Goal: Task Accomplishment & Management: Manage account settings

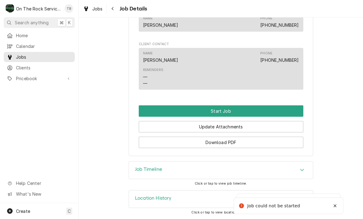
click at [230, 107] on button "Start Job" at bounding box center [221, 111] width 165 height 11
click at [228, 112] on button "Start Job" at bounding box center [221, 111] width 165 height 11
click at [223, 112] on button "Start Job" at bounding box center [221, 111] width 165 height 11
click at [252, 107] on button "Start Job" at bounding box center [221, 111] width 165 height 11
click at [224, 112] on button "Start Job" at bounding box center [221, 111] width 165 height 11
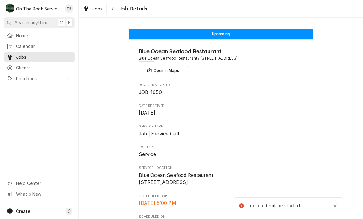
scroll to position [0, 0]
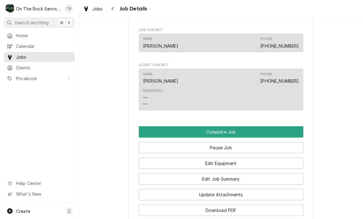
scroll to position [388, 0]
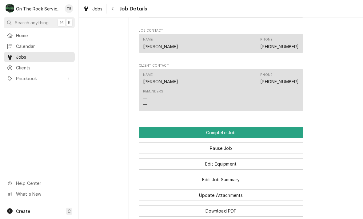
click at [236, 182] on button "Edit Job Summary" at bounding box center [221, 179] width 165 height 11
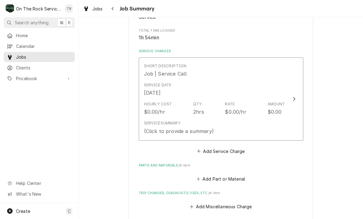
scroll to position [124, 0]
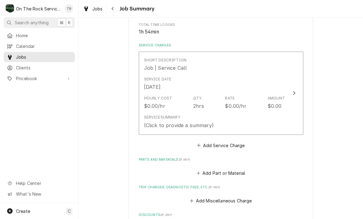
click at [215, 121] on div "Service Summary (Click to provide a summary)" at bounding box center [214, 121] width 141 height 19
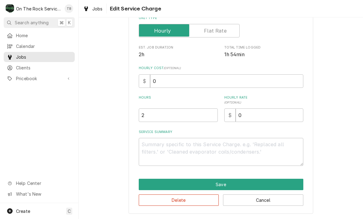
scroll to position [94, 0]
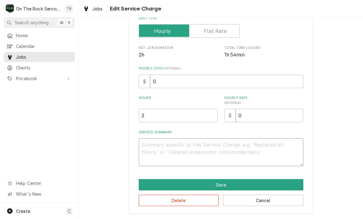
click at [155, 146] on textarea "Service Summary" at bounding box center [221, 153] width 165 height 28
type textarea "x"
type textarea "9"
type textarea "x"
type textarea "9/"
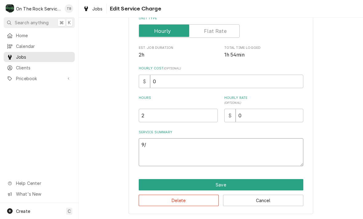
type textarea "x"
type textarea "9/5"
type textarea "x"
type textarea "9/5/"
type textarea "x"
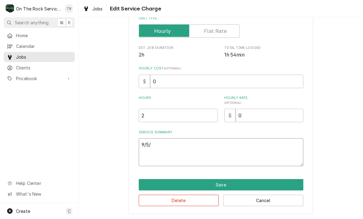
type textarea "9/5/2"
type textarea "x"
type textarea "9/5/25"
type textarea "x"
type textarea "9/5/25"
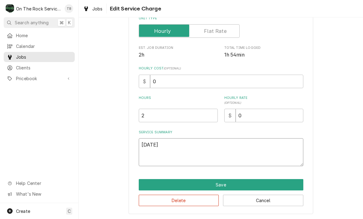
type textarea "x"
type textarea "9/5/25 tm"
type textarea "x"
type textarea "9/5/25 tmb"
type textarea "x"
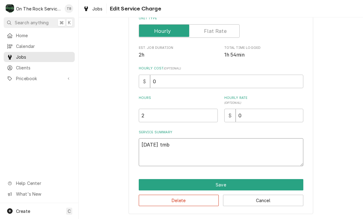
type textarea "9/5/25 tmb"
type textarea "x"
type textarea "9/5/25 tmb p"
type textarea "x"
type textarea "9/5/25 tmb pr"
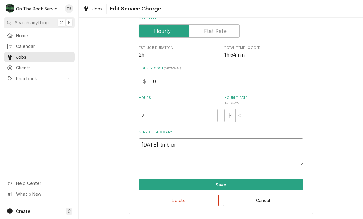
type textarea "x"
type textarea "9/5/25 tmb pro"
type textarea "x"
type textarea "9/5/25 tmb pr"
type textarea "x"
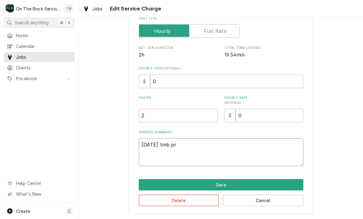
type textarea "9/5/25 tmb p"
type textarea "x"
type textarea "9/5/25 tmb"
type textarea "x"
type textarea "9/5/25 tmb p"
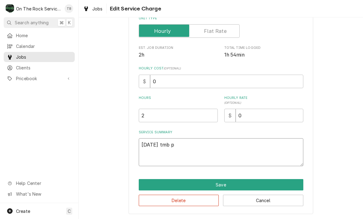
type textarea "x"
type textarea "9/5/25 tmb pr"
type textarea "x"
type textarea "9/5/25 tmb pro"
type textarea "x"
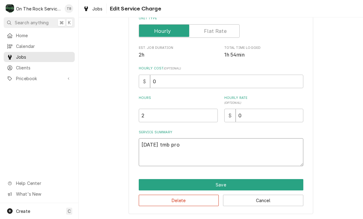
type textarea "9/5/25 tmb pr"
type textarea "x"
type textarea "9/5/25 tmb p"
type textarea "x"
type textarea "9/5/25 tmb"
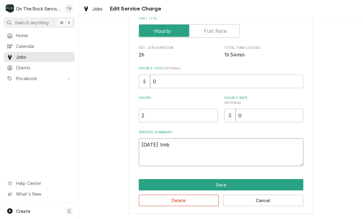
type textarea "x"
type textarea "9/5/25 tmb P"
type textarea "x"
type textarea "9/5/25 tmb PR"
type textarea "x"
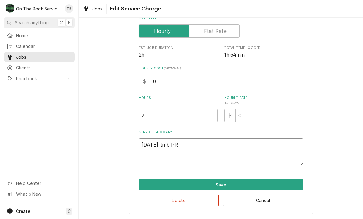
type textarea "9/5/25 tmb PRO"
type textarea "x"
type textarea "9/5/25 tmb PROV"
type textarea "x"
type textarea "9/5/25 tmb PROVI"
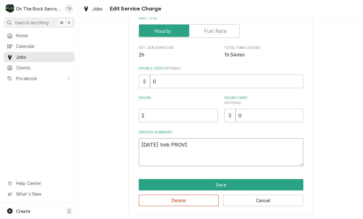
type textarea "x"
type textarea "9/5/25 tmb PROVIDE"
type textarea "x"
type textarea "9/5/25 TMB PROVIDE"
type textarea "x"
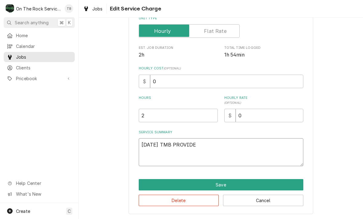
type textarea "9/5/25 TMB PROVIDE S"
type textarea "x"
type textarea "9/5/25 TMB PROVIDE SE"
type textarea "x"
type textarea "9/5/25 TMB PROVIDE SER"
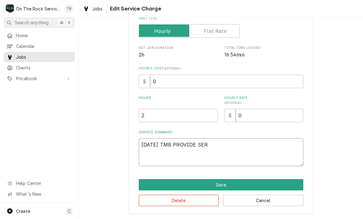
type textarea "x"
type textarea "9/5/25 TMB PROVIDE SERV"
type textarea "x"
type textarea "9/5/25 TMB PROVIDE SERVI"
type textarea "x"
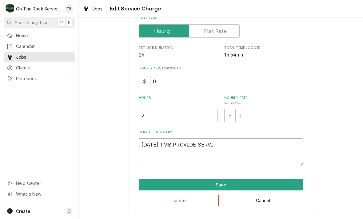
type textarea "9/5/25 TMB PROVIDE SERVIC"
type textarea "x"
type textarea "9/5/25 TMB PROVIDE SERVICE"
type textarea "x"
type textarea "9/5/25 TMB PROVIDE SERVICE P"
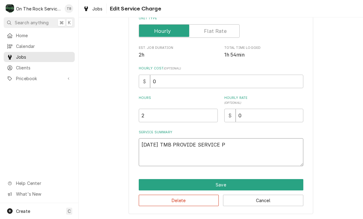
type textarea "x"
type textarea "9/5/25 TMB PROVIDE SERVICE PA"
type textarea "x"
type textarea "9/5/25 TMB PROVIDE SERVICE PART"
type textarea "x"
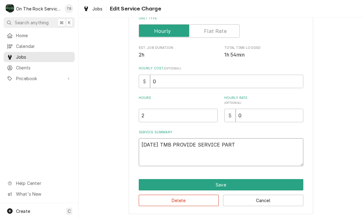
type textarea "9/5/25 TMB PROVIDE SERVICE PARTS"
type textarea "x"
type textarea "9/5/25 TMB PROVIDE SERVICE PARTS"
type textarea "x"
type textarea "9/5/25 TMB PROVIDE SERVICE PARTS A"
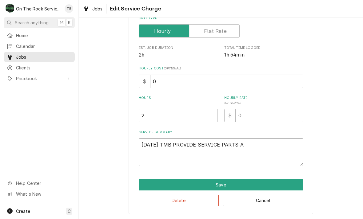
type textarea "x"
type textarea "9/5/25 TMB PROVIDE SERVICE PARTS AND"
type textarea "x"
type textarea "9/5/25 TMB PROVIDE SERVICE PARTS AND"
type textarea "x"
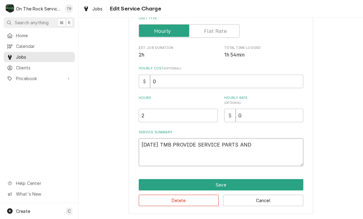
type textarea "9/5/25 TMB PROVIDE SERVICE PARTS AND L"
type textarea "x"
type textarea "9/5/25 TMB PROVIDE SERVICE PARTS AND LA"
type textarea "x"
type textarea "9/5/25 TMB PROVIDE SERVICE PARTS AND LAB"
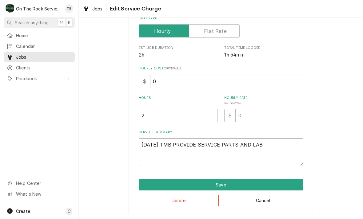
type textarea "x"
type textarea "9/5/25 TMB PROVIDE SERVICE PARTS AND LABO"
type textarea "x"
type textarea "9/5/25 TMB PROVIDE SERVICE PARTS AND LABOR"
type textarea "x"
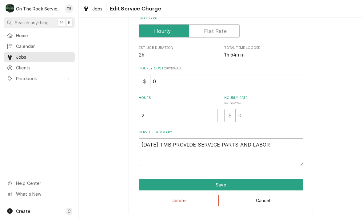
type textarea "9/5/25 TMB PROVIDE SERVICE PARTS AND LABOR"
type textarea "x"
type textarea "9/5/25 TMB PROVIDE SERVICE PARTS AND LABOR T"
type textarea "x"
type textarea "9/5/25 TMB PROVIDE SERVICE PARTS AND LABOR TH"
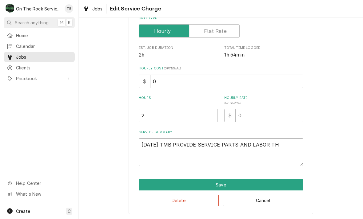
type textarea "x"
type textarea "9/5/25 TMB PROVIDE SERVICE PARTS AND LABOR THA"
type textarea "x"
type textarea "9/5/25 TMB PROVIDE SERVICE PARTS AND LABOR THAT"
type textarea "x"
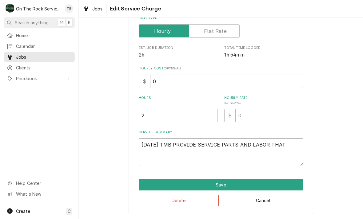
type textarea "9/5/25 TMB PROVIDE SERVICE PARTS AND LABOR THAT"
type textarea "x"
type textarea "9/5/25 TMB PROVIDE SERVICE PARTS AND LABOR THAT U"
type textarea "x"
type textarea "9/5/25 TMB PROVIDE SERVICE PARTS AND LABOR THAT UPO"
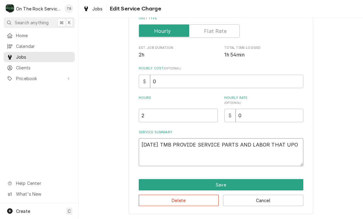
type textarea "x"
type textarea "9/5/25 TMB PROVIDE SERVICE PARTS AND LABOR THAT UPON"
type textarea "x"
type textarea "9/5/25 TMB PROVIDE SERVICE PARTS AND LABOR THAT UPON"
type textarea "x"
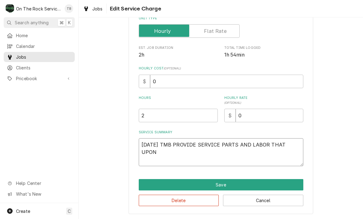
type textarea "9/5/25 TMB PROVIDE SERVICE PARTS AND LABOR THAT UPON A"
type textarea "x"
type textarea "9/5/25 TMB PROVIDE SERVICE PARTS AND LABOR THAT UPON AR"
type textarea "x"
type textarea "9/5/25 TMB PROVIDE SERVICE PARTS AND LABOR THAT UPON ARR"
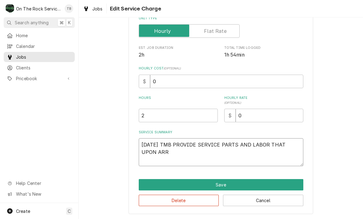
type textarea "x"
type textarea "9/5/25 TMB PROVIDE SERVICE PARTS AND LABOR THAT UPON ARRI"
type textarea "x"
type textarea "9/5/25 TMB PROVIDE SERVICE PARTS AND LABOR THAT UPON ARRIV"
type textarea "x"
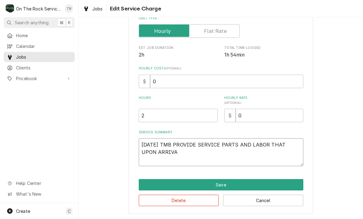
type textarea "9/5/25 TMB PROVIDE SERVICE PARTS AND LABOR THAT UPON ARRIVAL"
type textarea "x"
type textarea "9/5/25 TMB PROVIDE SERVICE PARTS AND LABOR THAT UPON ARRIVAL"
type textarea "x"
type textarea "9/5/25 TMB PROVIDE SERVICE PARTS AND LABOR THAT UPON ARRIVAL U"
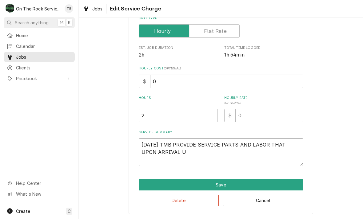
type textarea "x"
type textarea "9/5/25 TMB PROVIDE SERVICE PARTS AND LABOR THAT UPON ARRIVAL UN"
type textarea "x"
type textarea "9/5/25 TMB PROVIDE SERVICE PARTS AND LABOR THAT UPON ARRIVAL UNIT"
type textarea "x"
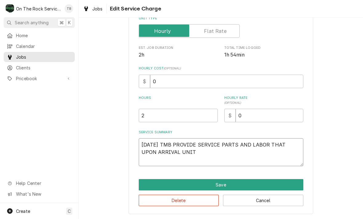
type textarea "9/5/25 TMB PROVIDE SERVICE PARTS AND LABOR THAT UPON ARRIVAL UNIT"
type textarea "x"
type textarea "9/5/25 TMB PROVIDE SERVICE PARTS AND LABOR THAT UPON ARRIVAL UNIT A"
type textarea "x"
type textarea "9/5/25 TMB PROVIDE SERVICE PARTS AND LABOR THAT UPON ARRIVAL UNIT AT"
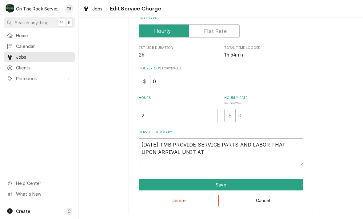
type textarea "x"
type textarea "9/5/25 TMB PROVIDE SERVICE PARTS AND LABOR THAT UPON ARRIVAL UNIT AT"
type textarea "x"
type textarea "9/5/25 TMB PROVIDE SERVICE PARTS AND LABOR THAT UPON ARRIVAL UNIT AT 4"
type textarea "x"
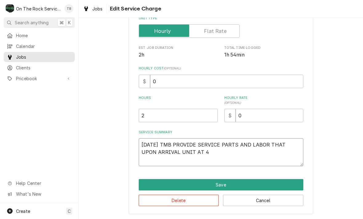
type textarea "9/5/25 TMB PROVIDE SERVICE PARTS AND LABOR THAT UPON ARRIVAL UNIT AT 47"
type textarea "x"
type textarea "9/5/25 TMB PROVIDE SERVICE PARTS AND LABOR THAT UPON ARRIVAL UNIT AT 47."
type textarea "x"
type textarea "9/5/25 TMB PROVIDE SERVICE PARTS AND LABOR THAT UPON ARRIVAL UNIT AT 47.2"
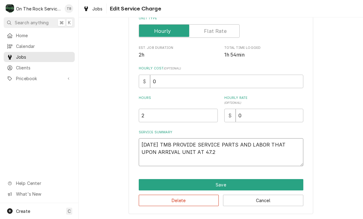
type textarea "x"
type textarea "9/5/25 TMB PROVIDE SERVICE PARTS AND LABOR THAT UPON ARRIVAL UNIT AT 47.2"
type textarea "x"
type textarea "9/5/25 TMB PROVIDE SERVICE PARTS AND LABOR THAT UPON ARRIVAL UNIT AT 47.2 D"
type textarea "x"
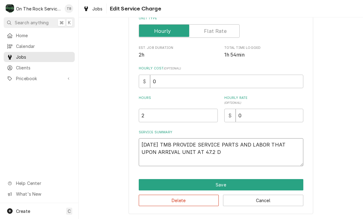
type textarea "9/5/25 TMB PROVIDE SERVICE PARTS AND LABOR THAT UPON ARRIVAL UNIT AT 47.2 DE"
type textarea "x"
type textarea "9/5/25 TMB PROVIDE SERVICE PARTS AND LABOR THAT UPON ARRIVAL UNIT AT 47.2 DEGR"
type textarea "x"
type textarea "9/5/25 TMB PROVIDE SERVICE PARTS AND LABOR THAT UPON ARRIVAL UNIT AT 47.2 DEGRE"
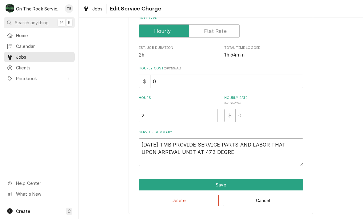
type textarea "x"
type textarea "9/5/25 TMB PROVIDE SERVICE PARTS AND LABOR THAT UPON ARRIVAL UNIT AT 47.2 DEGREE"
type textarea "x"
type textarea "9/5/25 TMB PROVIDE SERVICE PARTS AND LABOR THAT UPON ARRIVAL UNIT AT 47.2 DEGRE…"
type textarea "x"
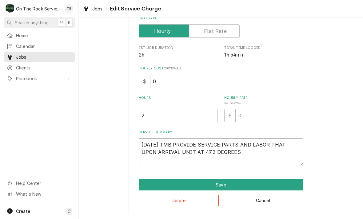
type textarea "9/5/25 TMB PROVIDE SERVICE PARTS AND LABOR THAT UPON ARRIVAL UNIT AT 47.2 DEGRE…"
type textarea "x"
type textarea "9/5/25 TMB PROVIDE SERVICE PARTS AND LABOR THAT UPON ARRIVAL UNIT AT 47.2 DEGRE…"
type textarea "x"
type textarea "9/5/25 TMB PROVIDE SERVICE PARTS AND LABOR THAT UPON ARRIVAL UNIT AT 47.2 DEGRE…"
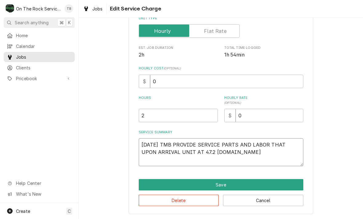
type textarea "x"
type textarea "9/5/25 TMB PROVIDE SERVICE PARTS AND LABOR THAT UPON ARRIVAL UNIT AT 47.2 DEGRE…"
type textarea "x"
type textarea "9/5/25 TMB PROVIDE SERVICE PARTS AND LABOR THAT UPON ARRIVAL UNIT AT 47.2 DEGRE…"
type textarea "x"
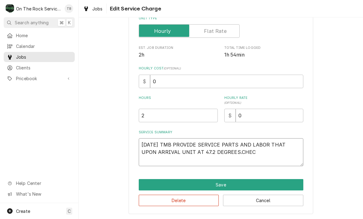
type textarea "9/5/25 TMB PROVIDE SERVICE PARTS AND LABOR THAT UPON ARRIVAL UNIT AT 47.2 DEGRE…"
type textarea "x"
type textarea "9/5/25 TMB PROVIDE SERVICE PARTS AND LABOR THAT UPON ARRIVAL UNIT AT 47.2 DEGRE…"
type textarea "x"
type textarea "9/5/25 TMB PROVIDE SERVICE PARTS AND LABOR THAT UPON ARRIVAL UNIT AT 47.2 DEGRE…"
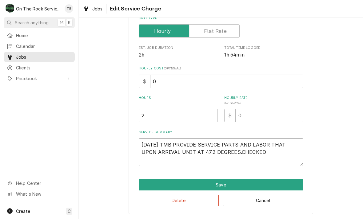
type textarea "x"
type textarea "9/5/25 TMB PROVIDE SERVICE PARTS AND LABOR THAT UPON ARRIVAL UNIT AT 47.2 DEGRE…"
type textarea "x"
type textarea "9/5/25 TMB PROVIDE SERVICE PARTS AND LABOR THAT UPON ARRIVAL UNIT AT 47.2 DEGRE…"
type textarea "x"
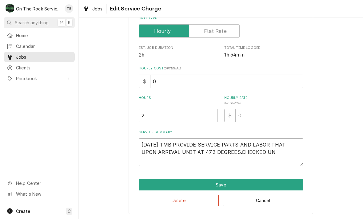
type textarea "9/5/25 TMB PROVIDE SERVICE PARTS AND LABOR THAT UPON ARRIVAL UNIT AT 47.2 DEGRE…"
type textarea "x"
type textarea "9/5/25 TMB PROVIDE SERVICE PARTS AND LABOR THAT UPON ARRIVAL UNIT AT 47.2 DEGRE…"
type textarea "x"
type textarea "9/5/25 TMB PROVIDE SERVICE PARTS AND LABOR THAT UPON ARRIVAL UNIT AT 47.2 DEGRE…"
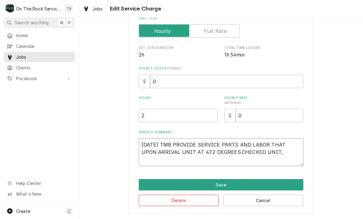
type textarea "x"
type textarea "9/5/25 TMB PROVIDE SERVICE PARTS AND LABOR THAT UPON ARRIVAL UNIT AT 47.2 DEGRE…"
type textarea "x"
type textarea "9/5/25 TMB PROVIDE SERVICE PARTS AND LABOR THAT UPON ARRIVAL UNIT AT 47.2 DEGRE…"
type textarea "x"
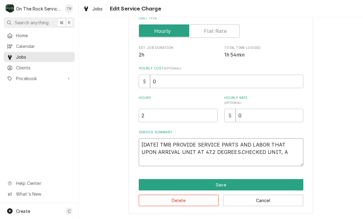
type textarea "9/5/25 TMB PROVIDE SERVICE PARTS AND LABOR THAT UPON ARRIVAL UNIT AT 47.2 DEGRE…"
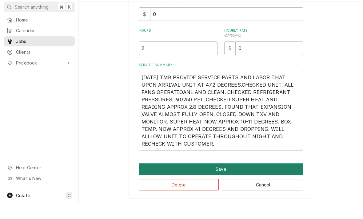
click at [236, 179] on button "Save" at bounding box center [221, 184] width 165 height 11
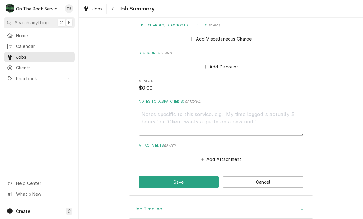
scroll to position [360, 0]
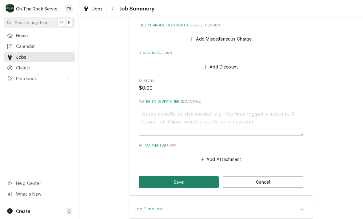
click at [179, 177] on button "Save" at bounding box center [179, 182] width 80 height 11
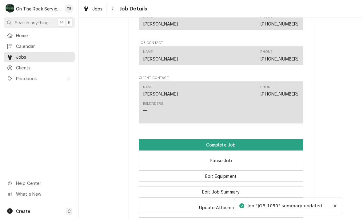
scroll to position [483, 0]
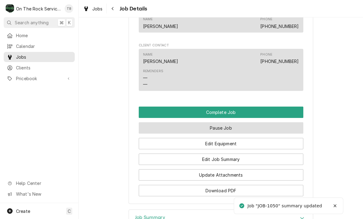
click at [222, 127] on button "Pause Job" at bounding box center [221, 128] width 165 height 11
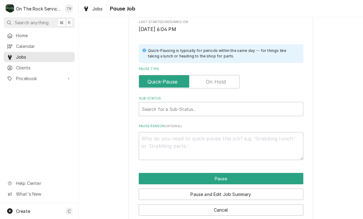
scroll to position [118, 0]
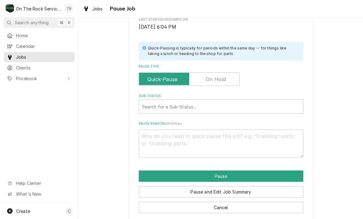
click at [230, 73] on input "Pause Type" at bounding box center [189, 80] width 95 height 14
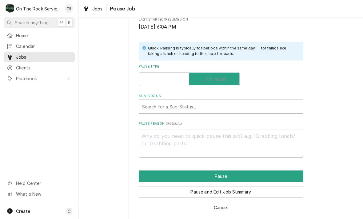
checkbox input "true"
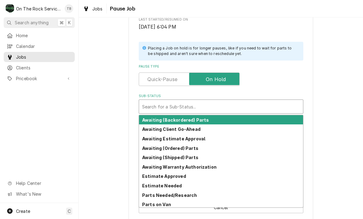
click at [191, 193] on strong "Parts Needed/Research" at bounding box center [169, 195] width 55 height 5
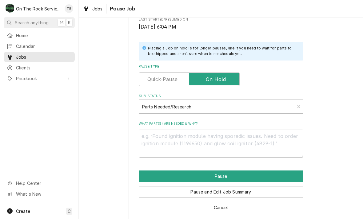
scroll to position [116, 0]
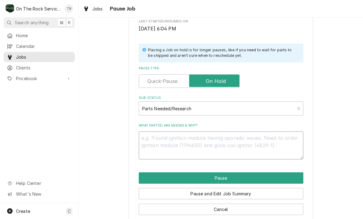
click at [175, 143] on textarea "What part(s) are needed & why?" at bounding box center [221, 146] width 165 height 28
type textarea "x"
type textarea "R"
type textarea "x"
type textarea "RE"
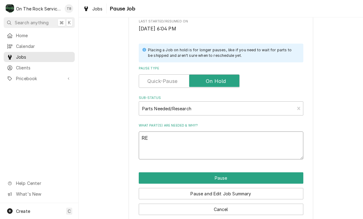
type textarea "x"
type textarea "REC"
type textarea "x"
type textarea "RECH"
type textarea "x"
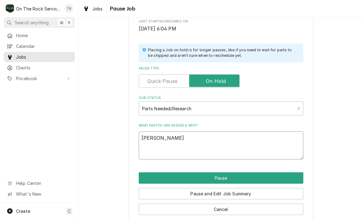
type textarea "RECHE"
type textarea "x"
type textarea "RECHEC"
type textarea "x"
type textarea "RECHECK"
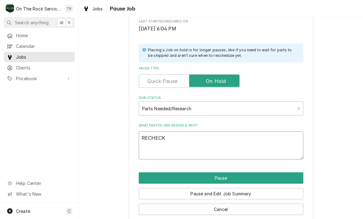
type textarea "x"
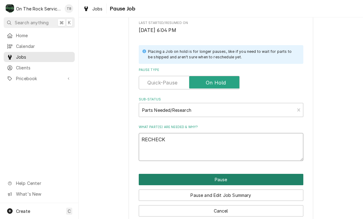
type textarea "RECHECK"
click at [219, 179] on button "Pause" at bounding box center [221, 179] width 165 height 11
type textarea "x"
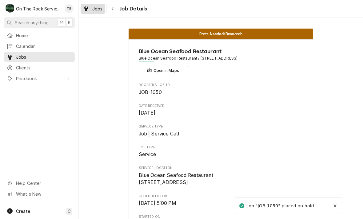
click at [99, 13] on link "Jobs" at bounding box center [93, 9] width 25 height 10
